Goal: Task Accomplishment & Management: Manage account settings

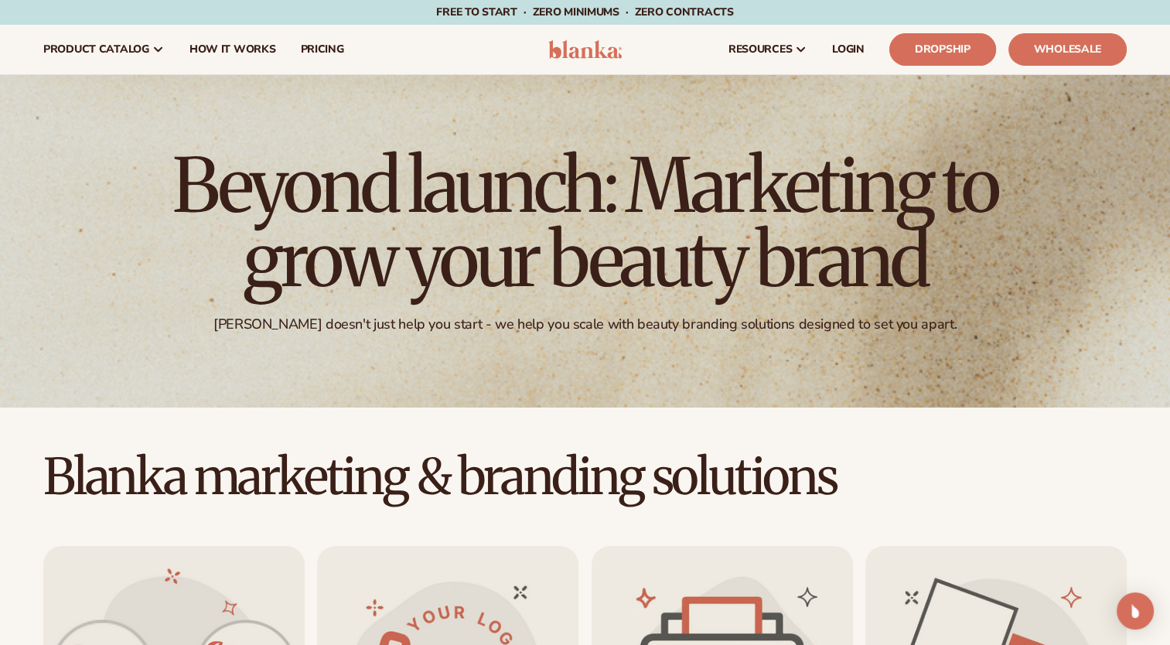
click at [946, 50] on link "Dropship" at bounding box center [943, 49] width 107 height 32
click at [848, 54] on span "LOGIN" at bounding box center [848, 49] width 32 height 12
click at [946, 50] on link "Dropship" at bounding box center [943, 49] width 107 height 32
click at [845, 44] on span "LOGIN" at bounding box center [848, 49] width 32 height 12
click at [851, 39] on link "LOGIN" at bounding box center [848, 50] width 57 height 50
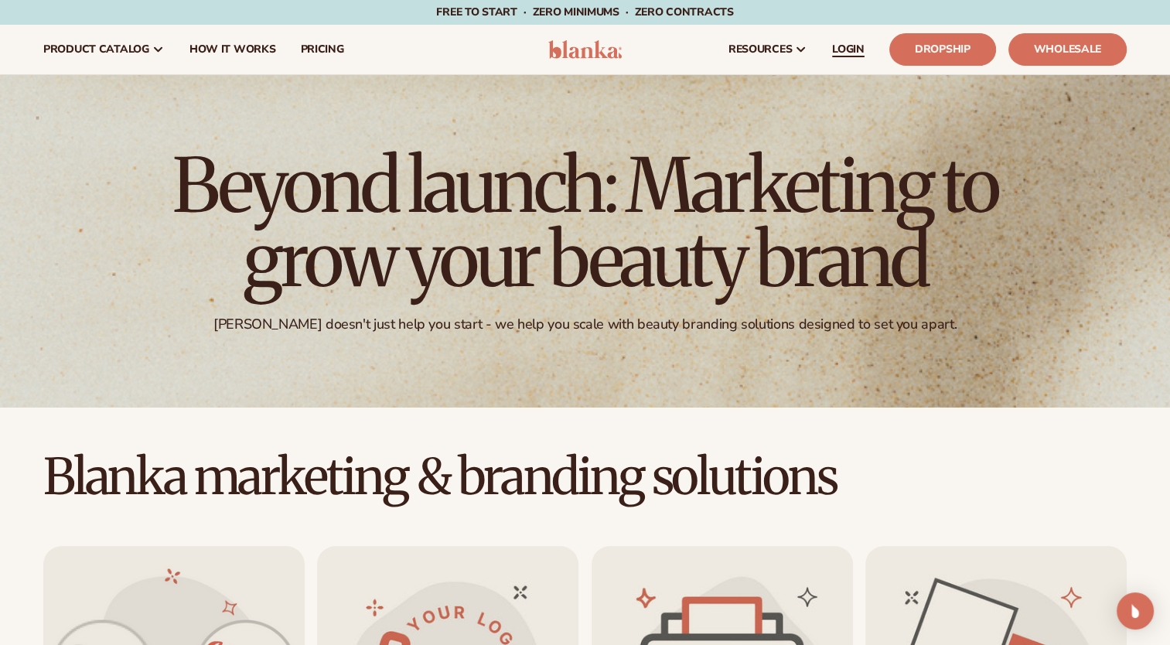
click at [844, 45] on span "LOGIN" at bounding box center [848, 49] width 32 height 12
click at [857, 51] on span "LOGIN" at bounding box center [848, 49] width 32 height 12
